Goal: Use online tool/utility: Utilize a website feature to perform a specific function

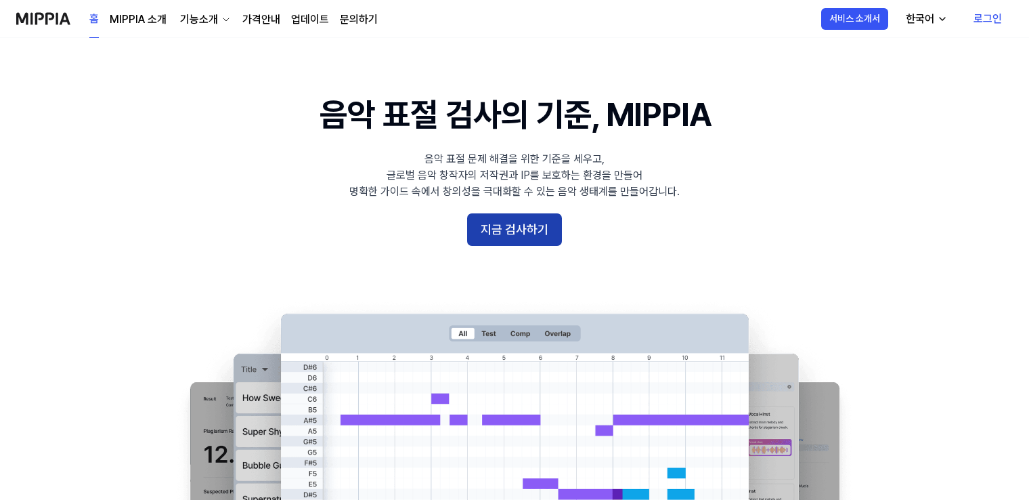
click at [534, 229] on button "지금 검사하기" at bounding box center [514, 229] width 95 height 33
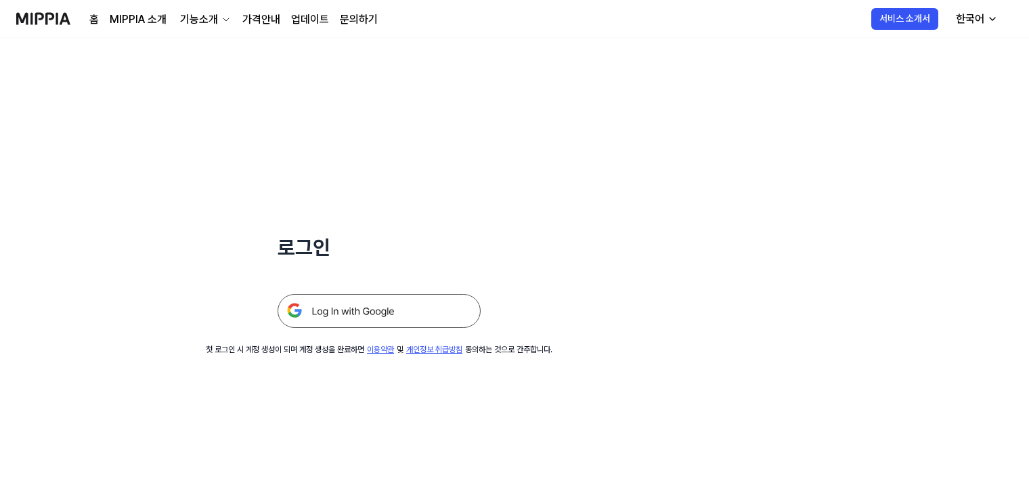
click at [361, 313] on img at bounding box center [379, 311] width 203 height 34
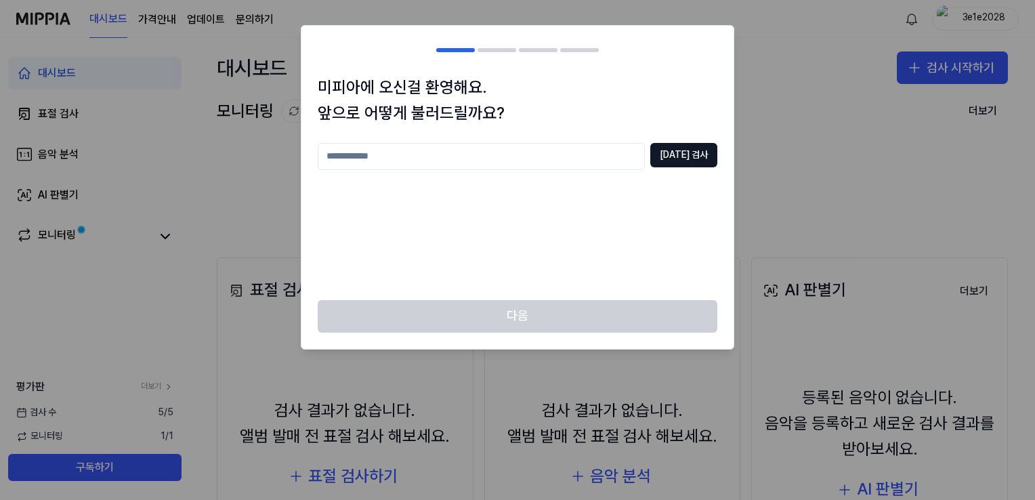
click at [484, 153] on input "text" at bounding box center [481, 156] width 327 height 27
type input "****"
click at [703, 156] on button "[DATE] 검사" at bounding box center [683, 155] width 67 height 24
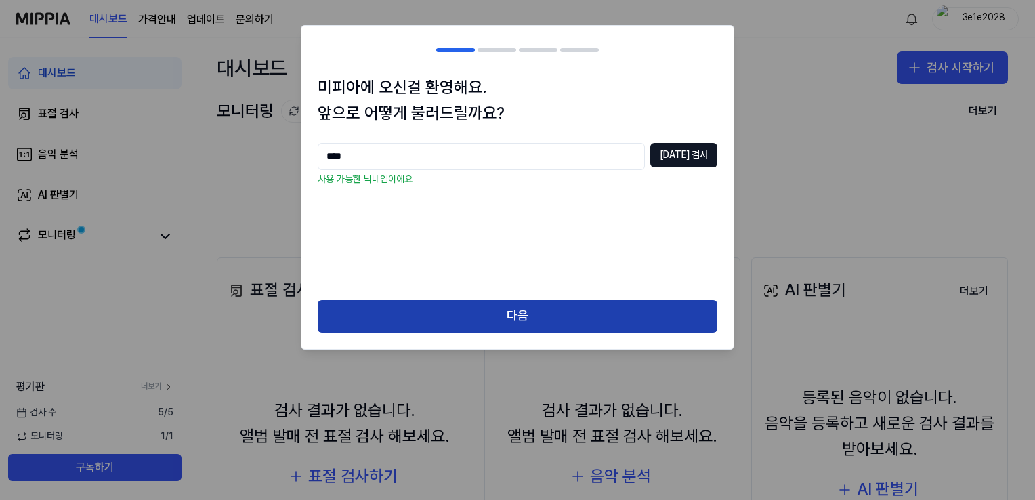
click at [468, 312] on button "다음" at bounding box center [518, 316] width 400 height 33
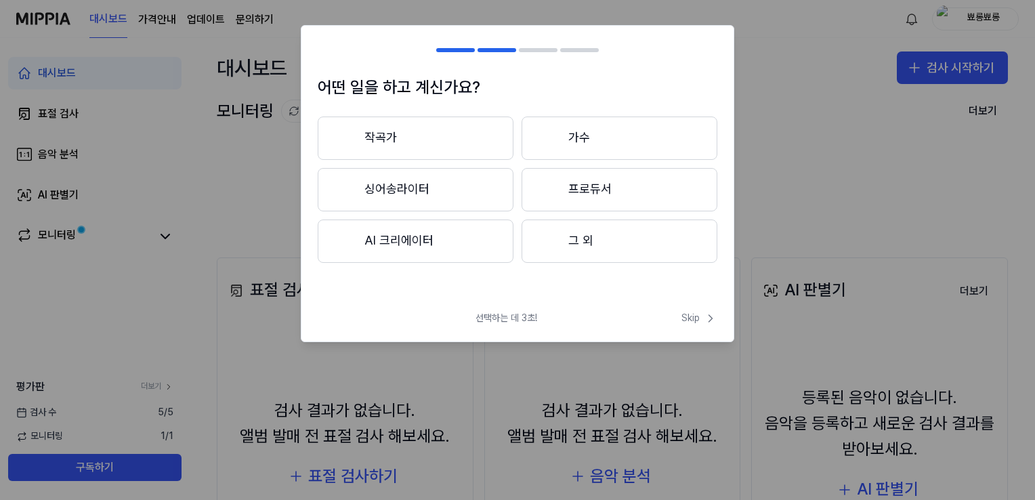
click at [605, 245] on button "그 외" at bounding box center [619, 240] width 196 height 43
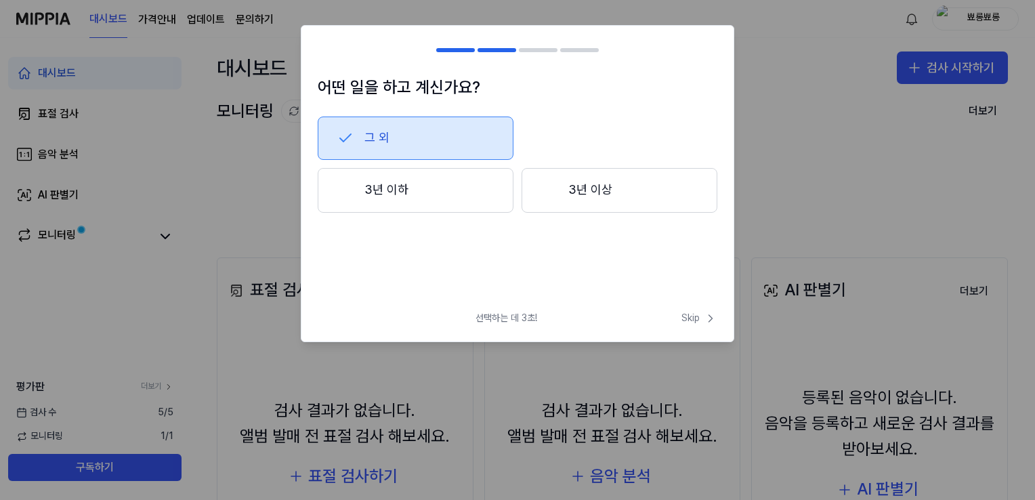
click at [586, 213] on div "그 외 3년 이하 3년 이상" at bounding box center [518, 186] width 400 height 141
click at [605, 176] on button "3년 이상" at bounding box center [619, 190] width 196 height 45
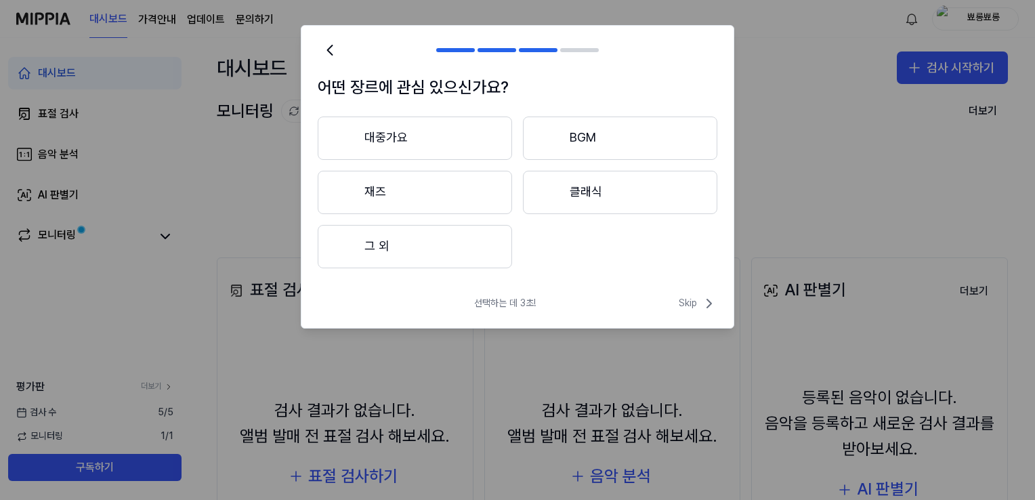
click at [433, 237] on button "그 외" at bounding box center [415, 246] width 194 height 43
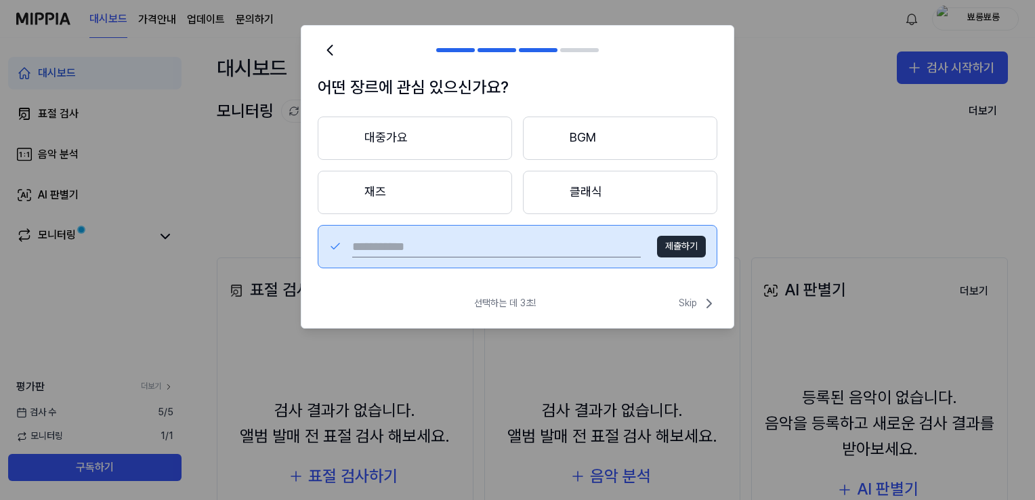
click at [553, 242] on input "text" at bounding box center [496, 247] width 288 height 22
type input "*"
type input "****"
click at [672, 246] on button "제출하기" at bounding box center [681, 247] width 49 height 22
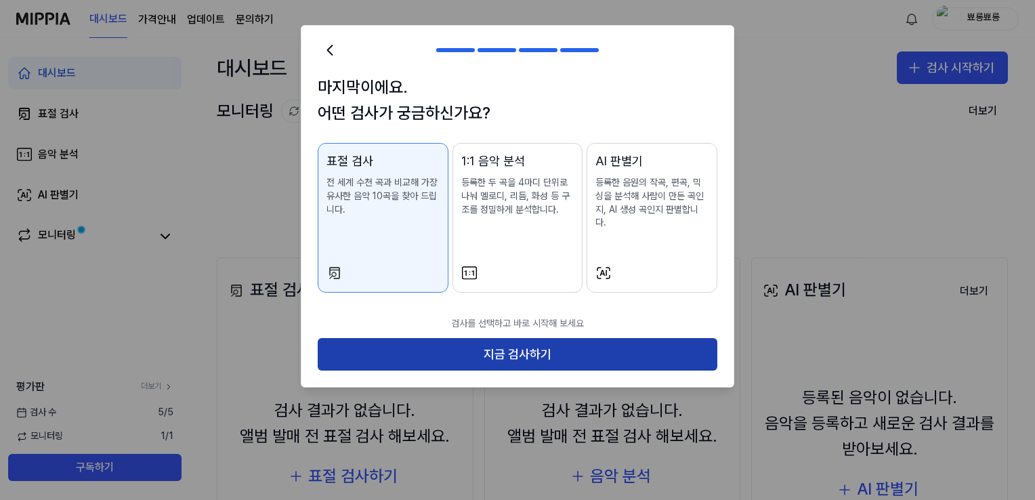
click at [550, 339] on button "지금 검사하기" at bounding box center [518, 354] width 400 height 33
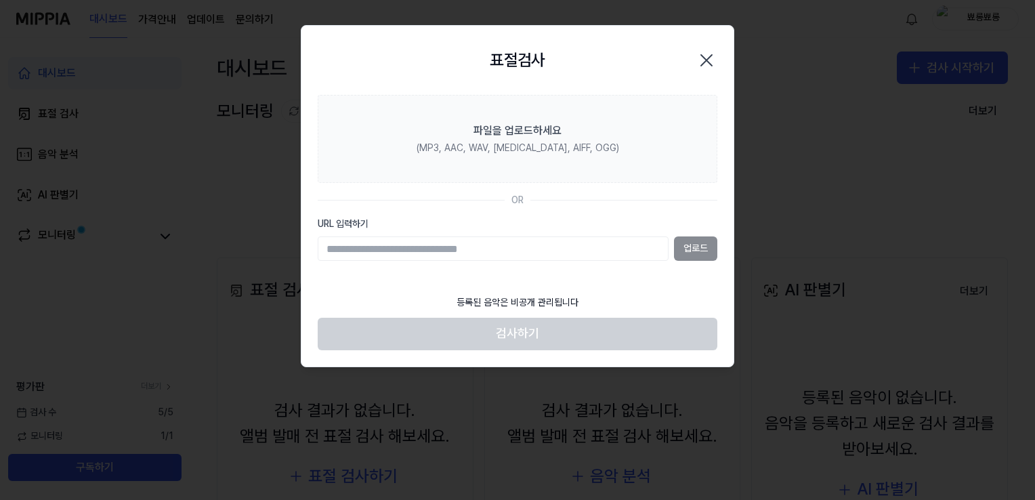
click at [700, 245] on div "업로드" at bounding box center [518, 248] width 400 height 24
click at [700, 248] on div "업로드" at bounding box center [518, 248] width 400 height 24
click at [395, 240] on input "URL 입력하기" at bounding box center [493, 248] width 351 height 24
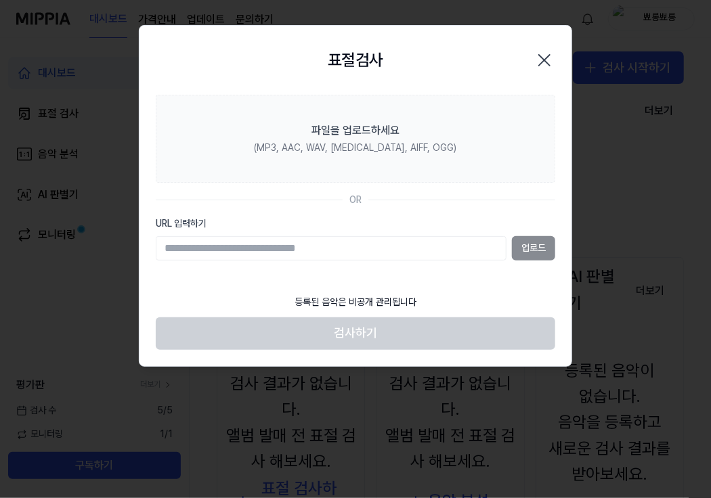
click at [547, 55] on icon "button" at bounding box center [545, 60] width 22 height 22
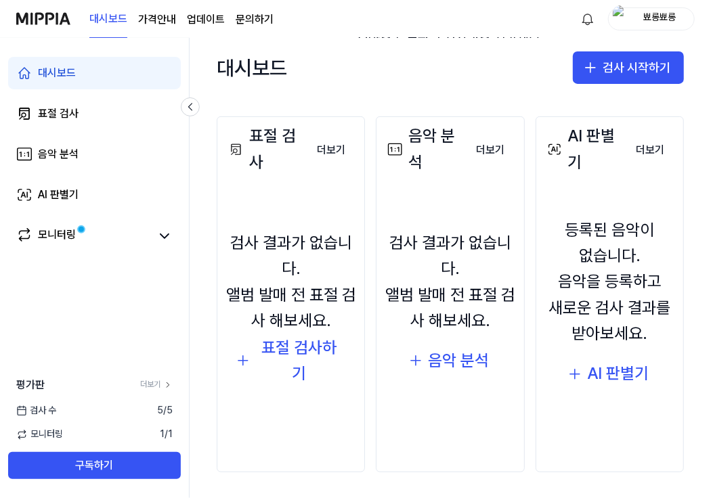
scroll to position [142, 0]
click at [272, 347] on div "표절 검사하기" at bounding box center [299, 361] width 88 height 52
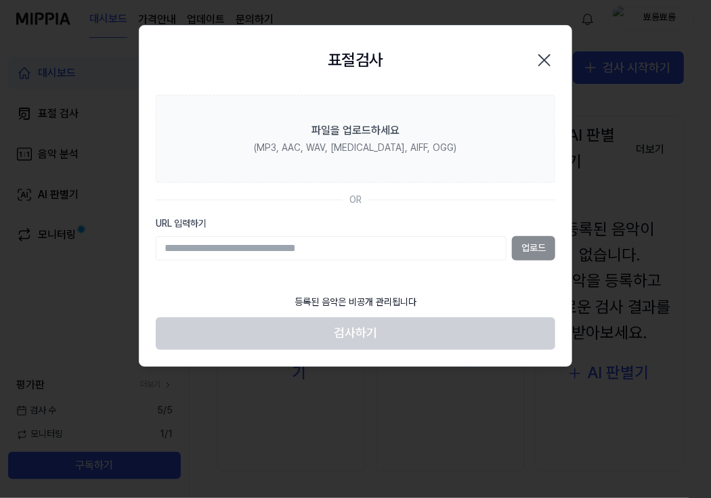
click at [544, 54] on icon "button" at bounding box center [545, 60] width 22 height 22
